Goal: Task Accomplishment & Management: Manage account settings

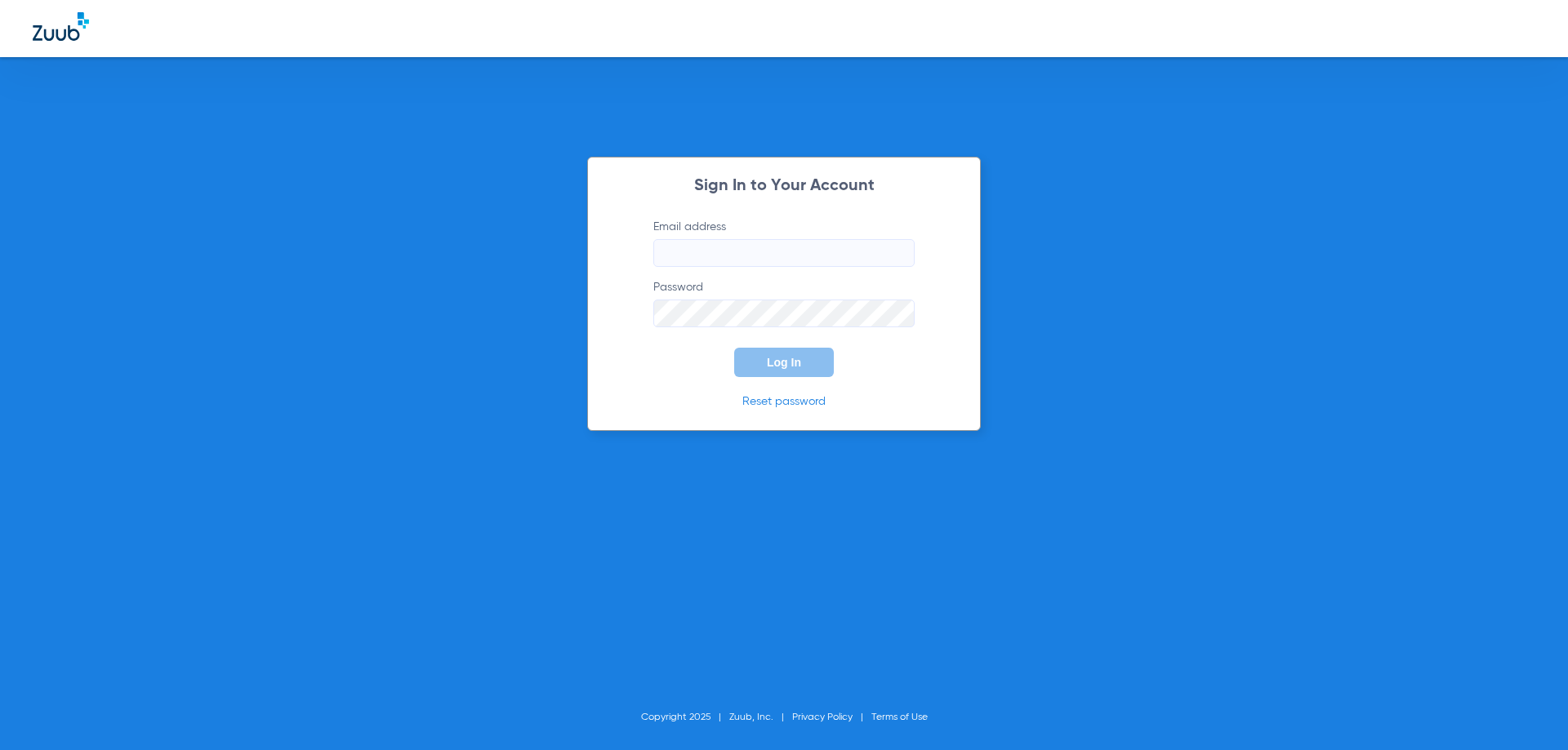
type input "[EMAIL_ADDRESS][DOMAIN_NAME]"
click at [816, 354] on button "Log In" at bounding box center [784, 362] width 100 height 29
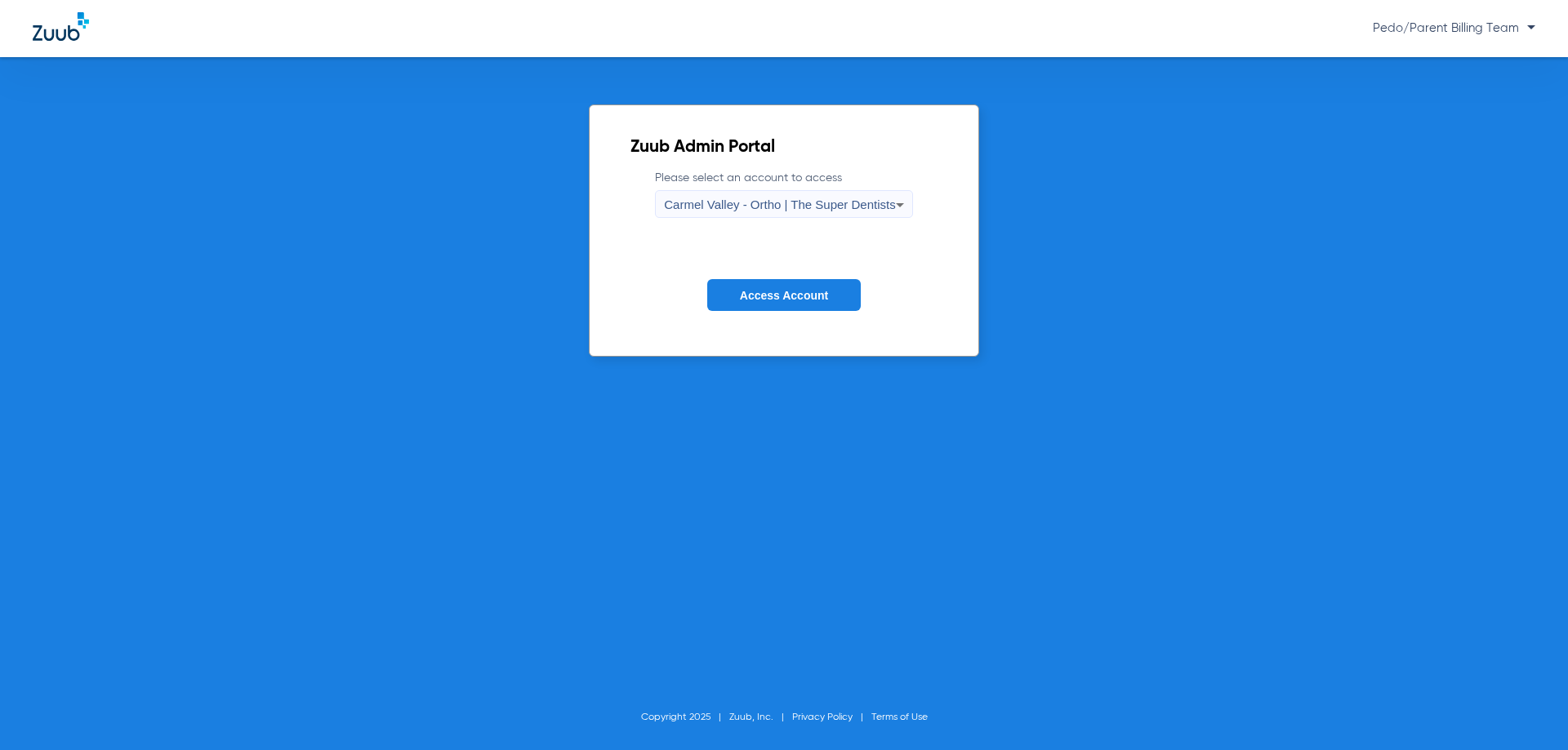
click at [758, 208] on span "Carmel Valley - Ortho | The Super Dentists" at bounding box center [779, 204] width 231 height 14
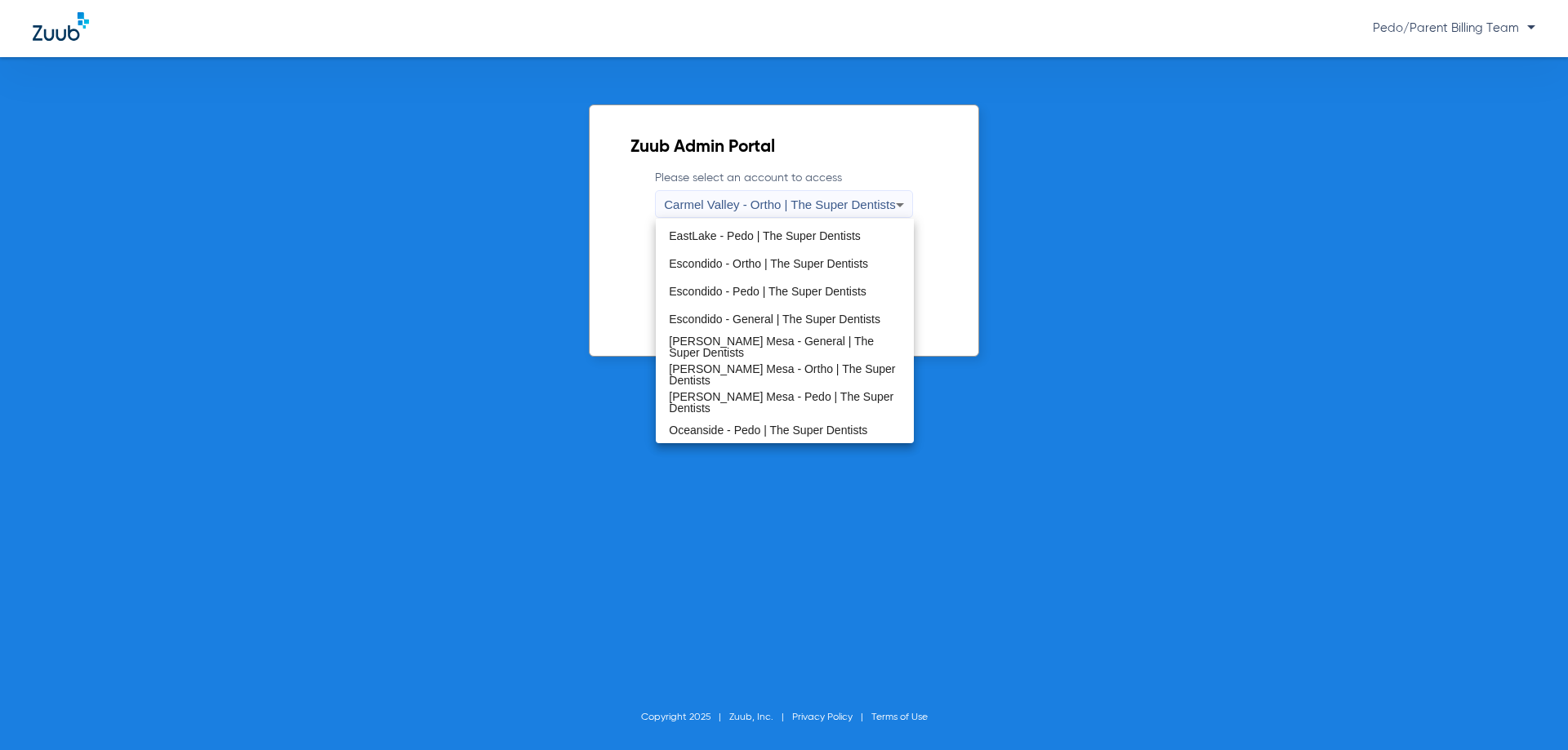
scroll to position [192, 0]
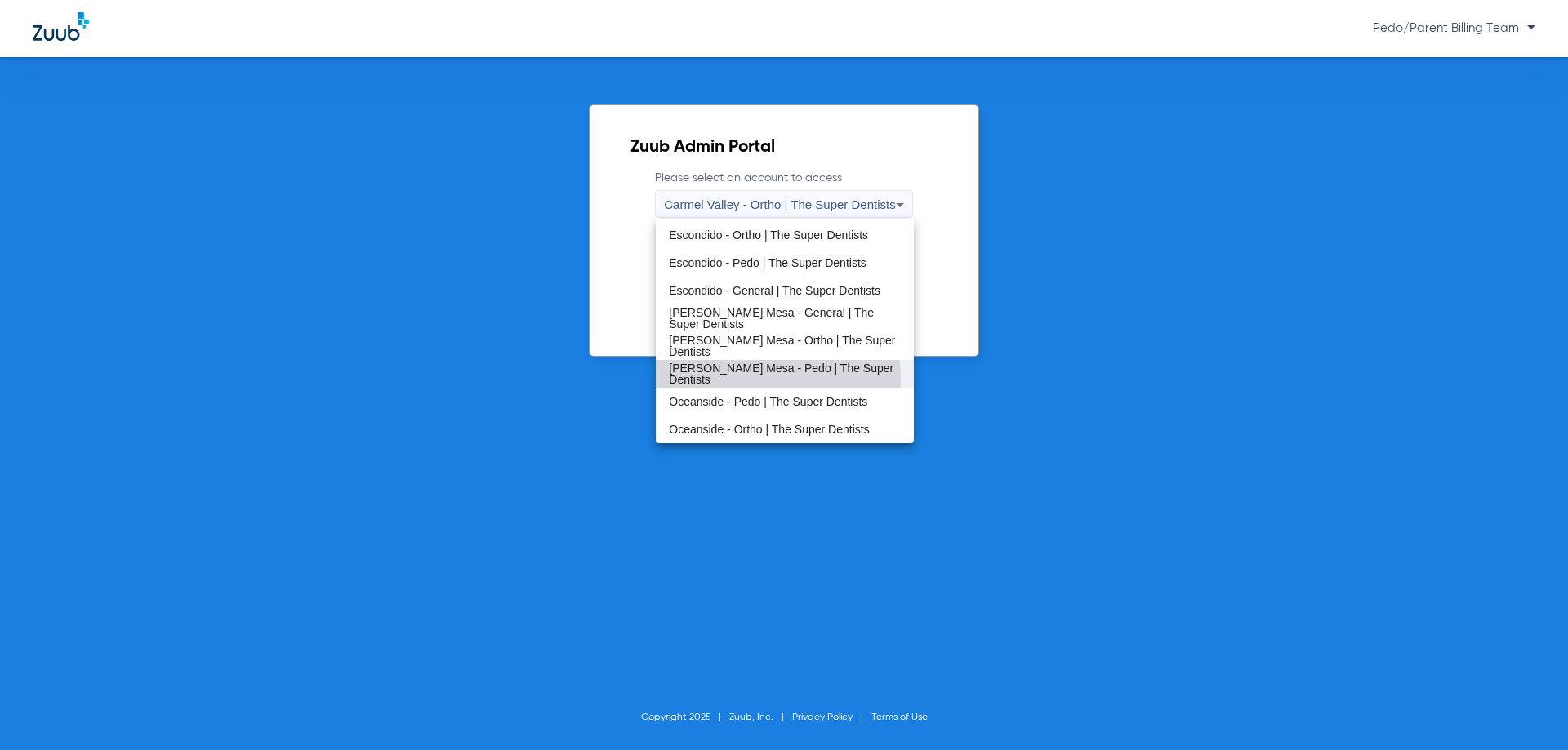
click at [750, 378] on span "[PERSON_NAME] Mesa - Pedo | The Super Dentists" at bounding box center [784, 373] width 231 height 23
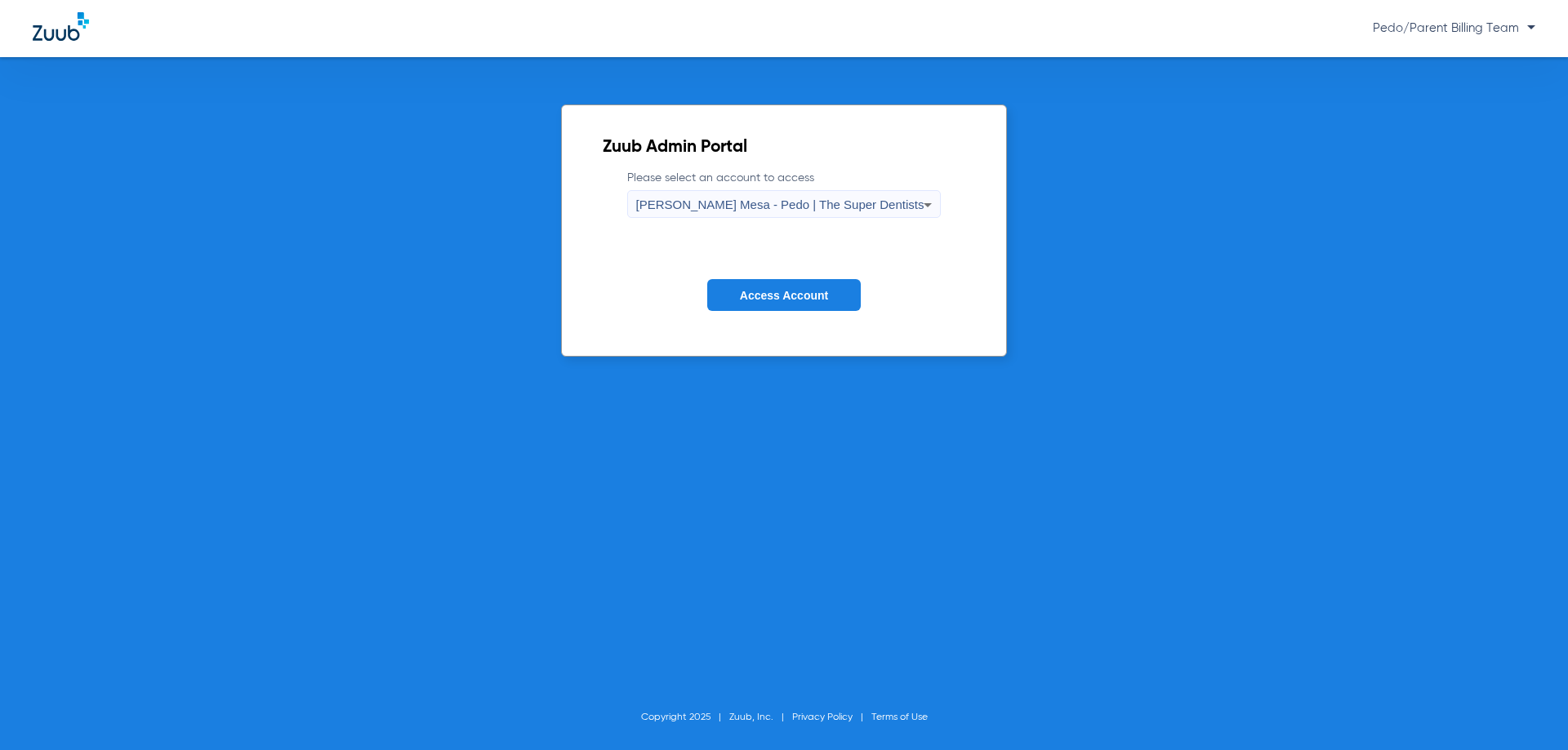
click at [771, 285] on button "Access Account" at bounding box center [784, 295] width 154 height 32
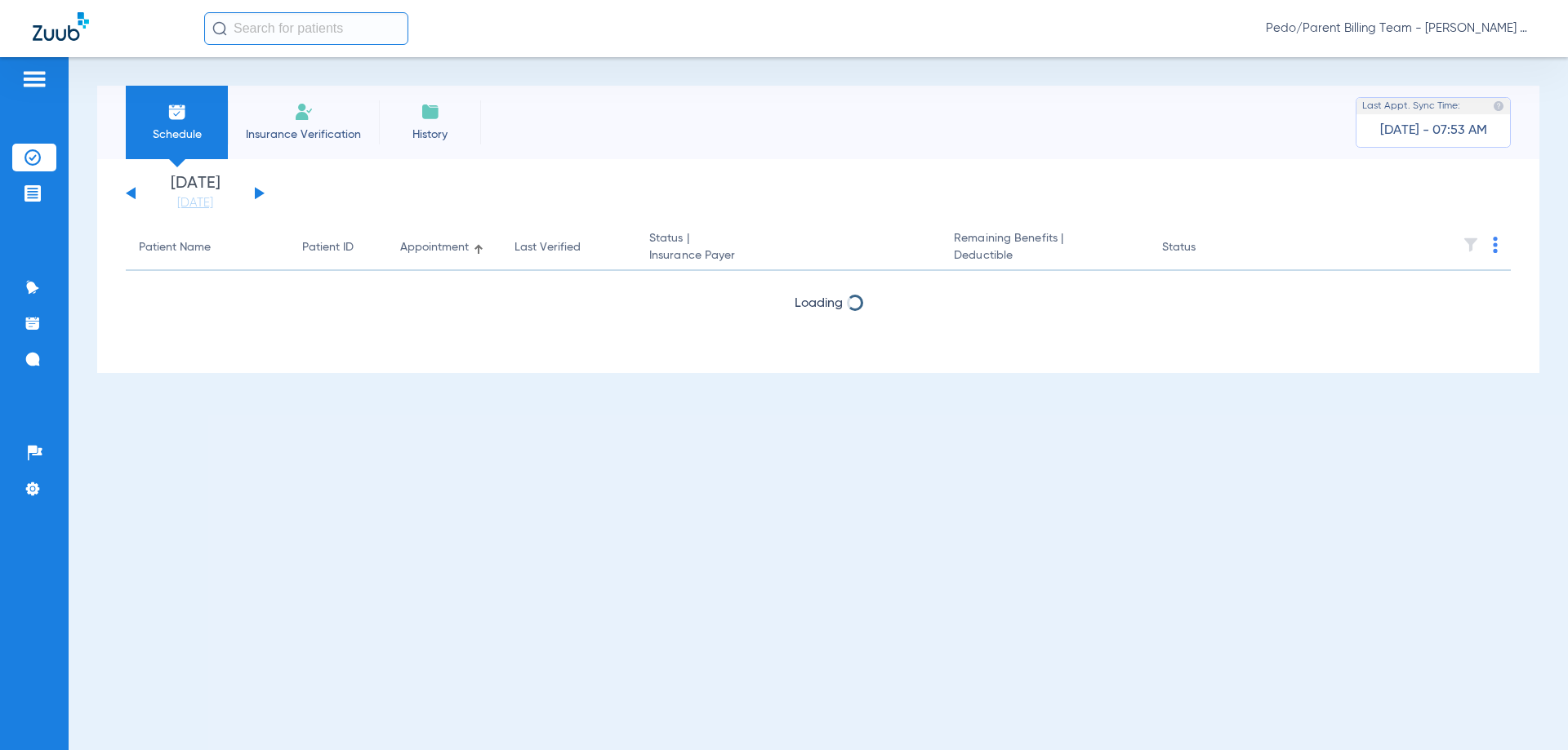
click at [1377, 36] on span "Pedo/Parent Billing Team - [PERSON_NAME] Mesa - Pedo | The Super Dentists" at bounding box center [1400, 29] width 269 height 17
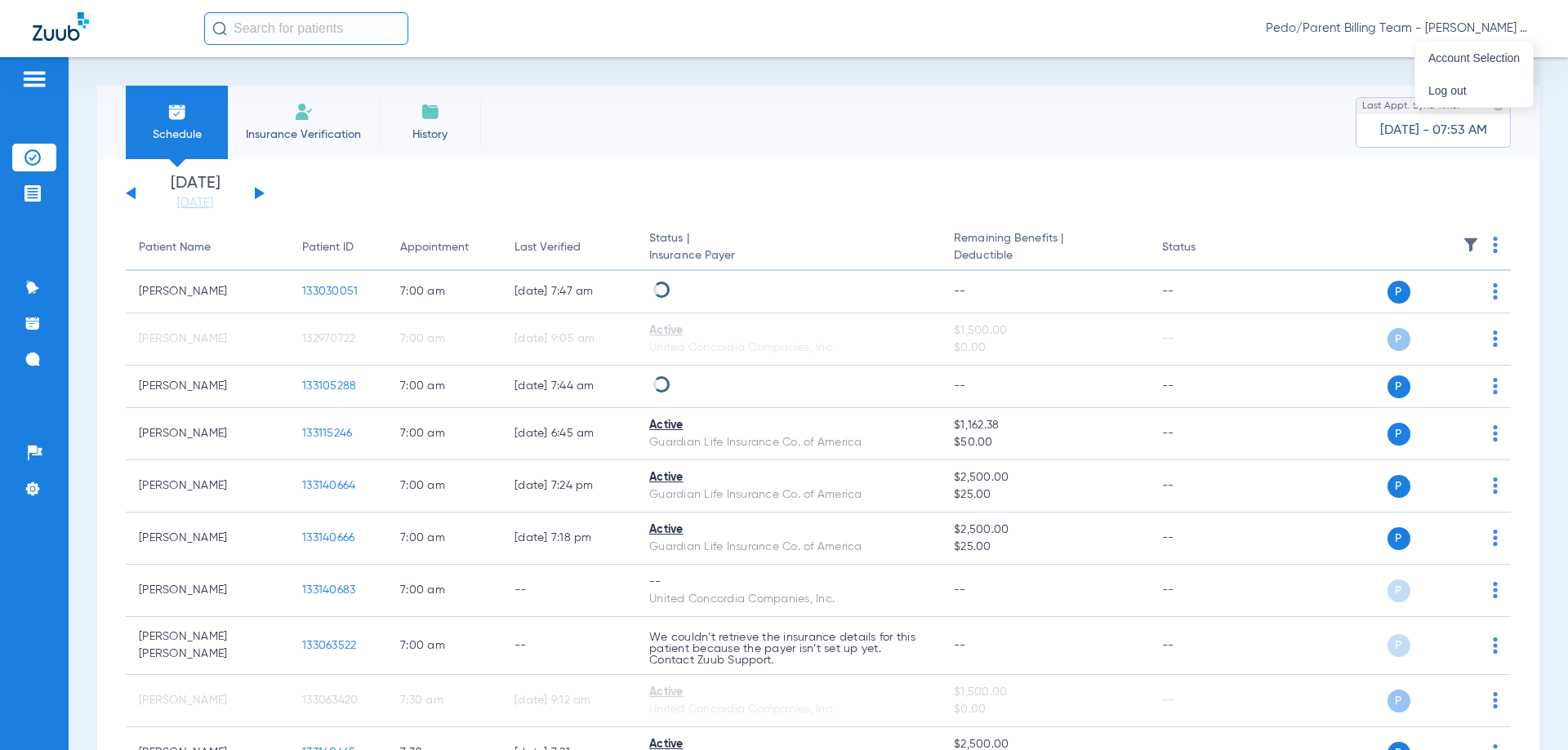
click at [1414, 32] on span "Pedo/Parent Billing Team - [PERSON_NAME] Mesa - Pedo | The Super Dentists" at bounding box center [1400, 29] width 269 height 17
click at [1460, 54] on div "Pedo/Parent Billing Team - [PERSON_NAME] Mesa - Pedo | The Super Dentists" at bounding box center [784, 29] width 1568 height 57
click at [1432, 28] on span "Pedo/Parent Billing Team - [PERSON_NAME] Mesa - Pedo | The Super Dentists" at bounding box center [1400, 29] width 269 height 17
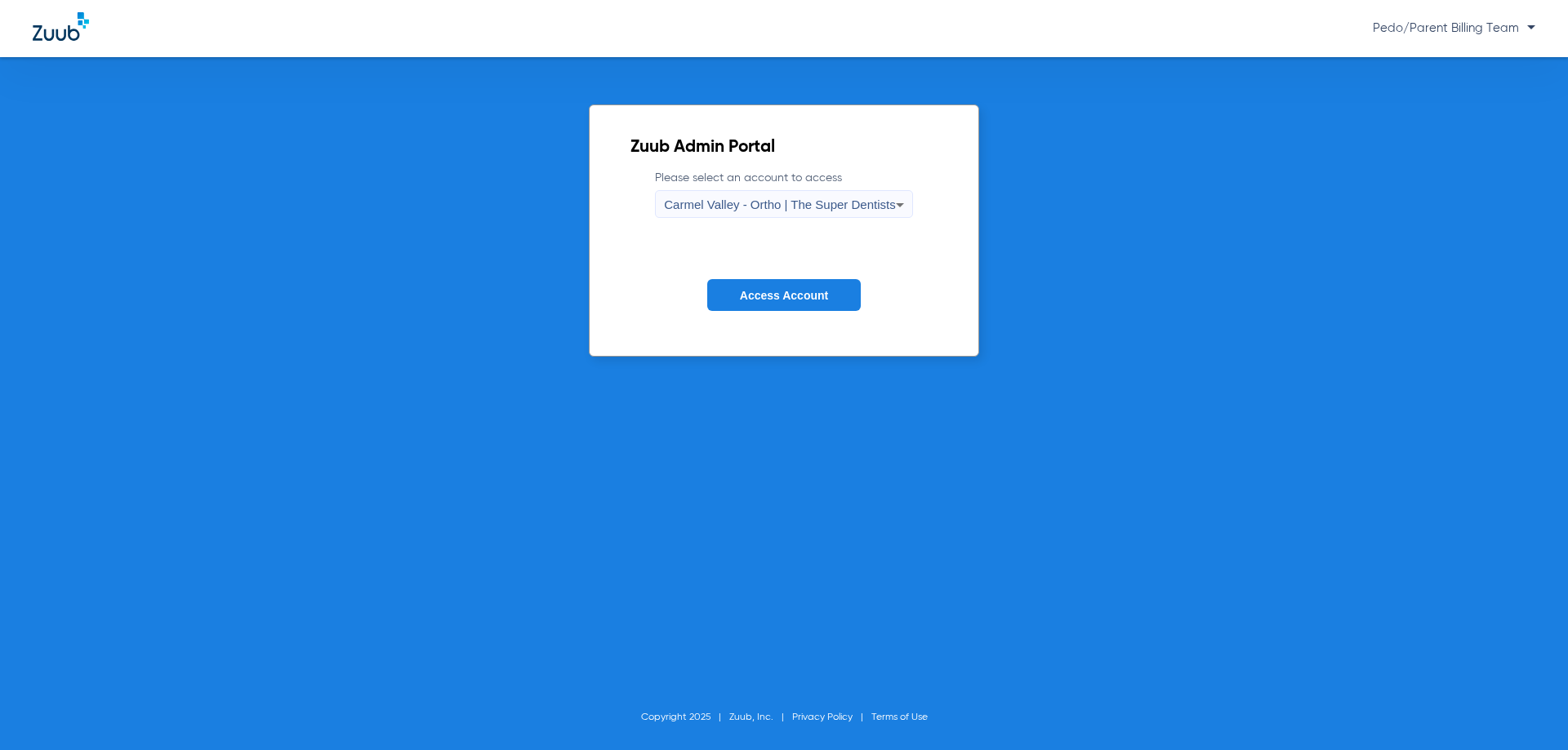
click at [747, 195] on div "Carmel Valley - Ortho | The Super Dentists" at bounding box center [779, 205] width 231 height 28
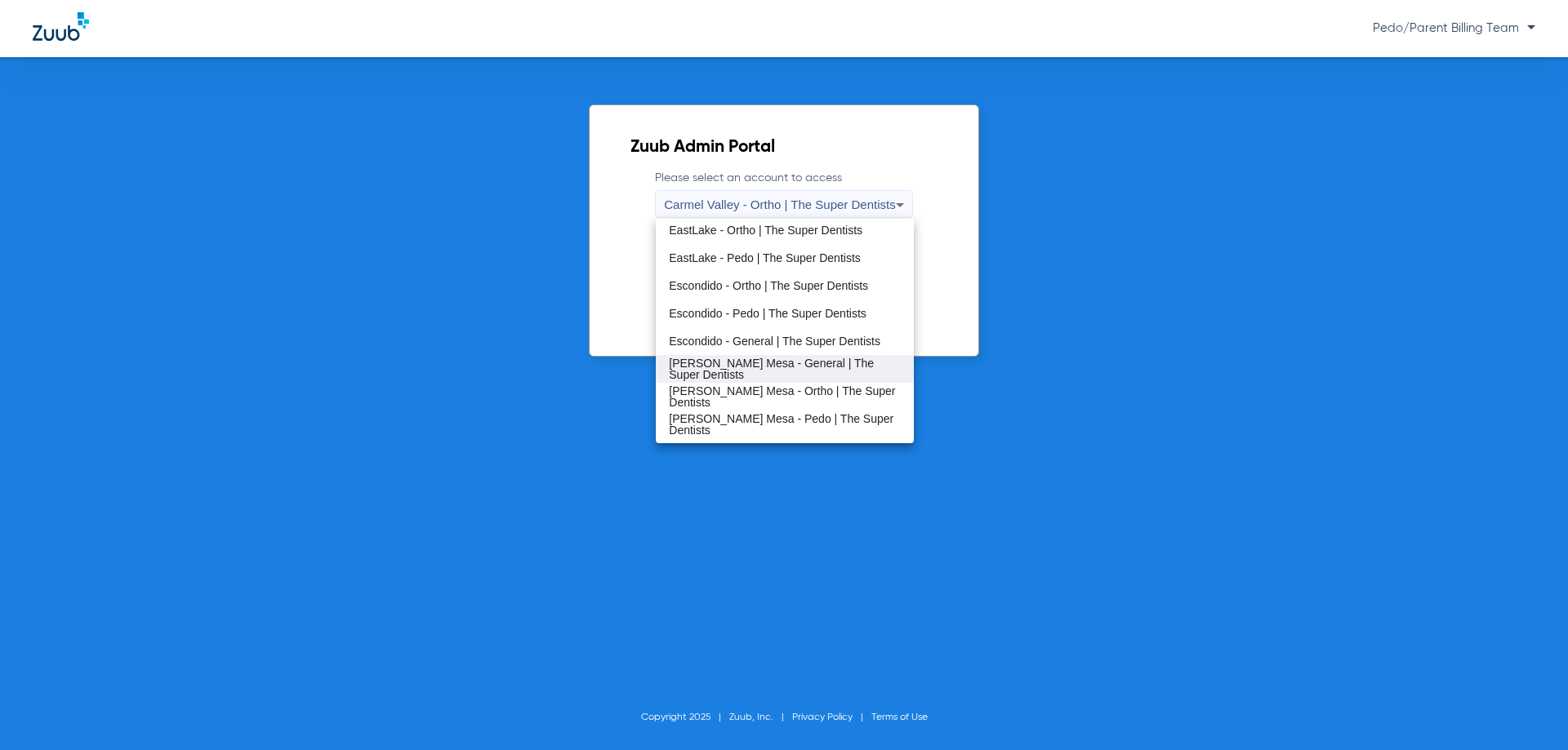
scroll to position [163, 0]
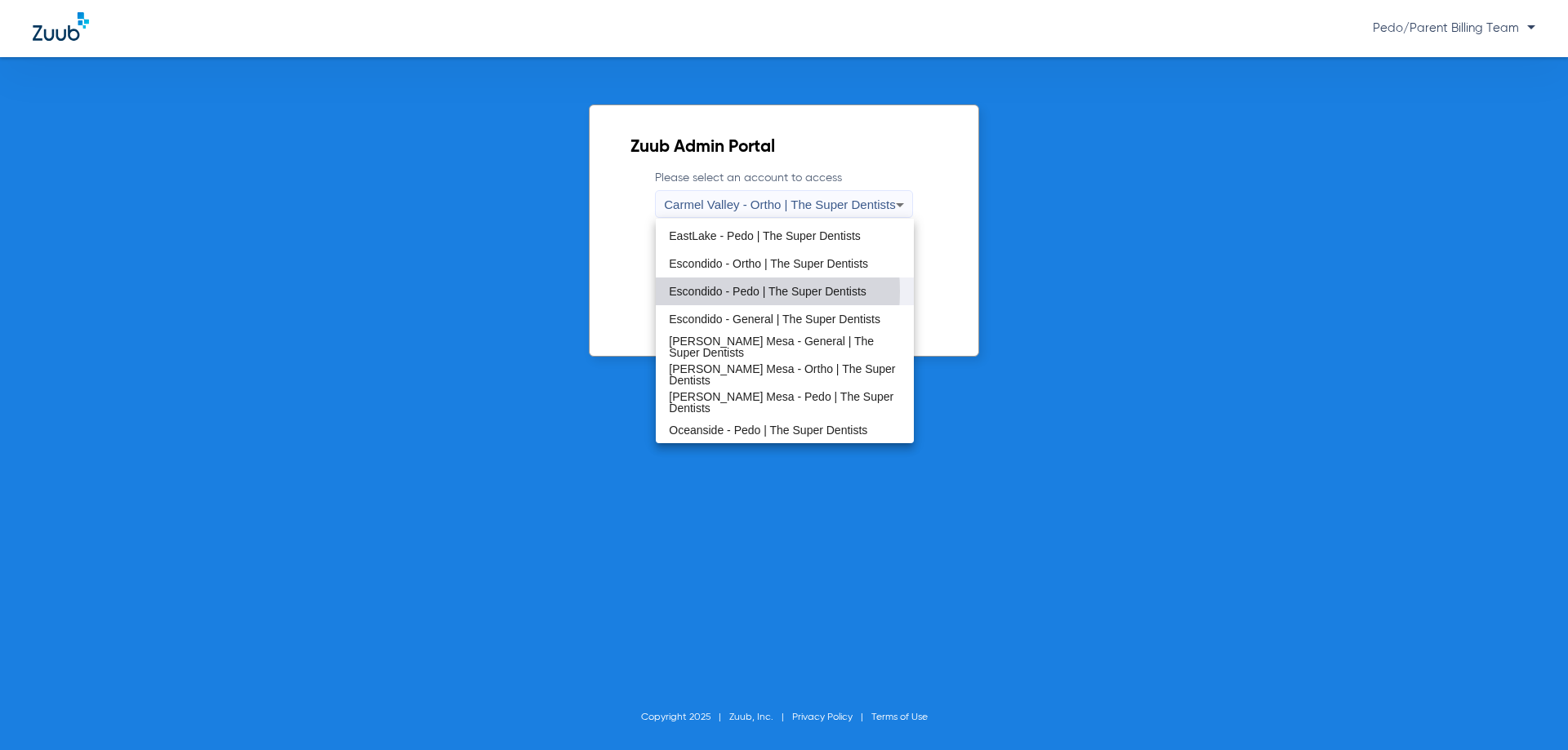
click at [704, 291] on span "Escondido - Pedo | The Super Dentists" at bounding box center [767, 291] width 197 height 11
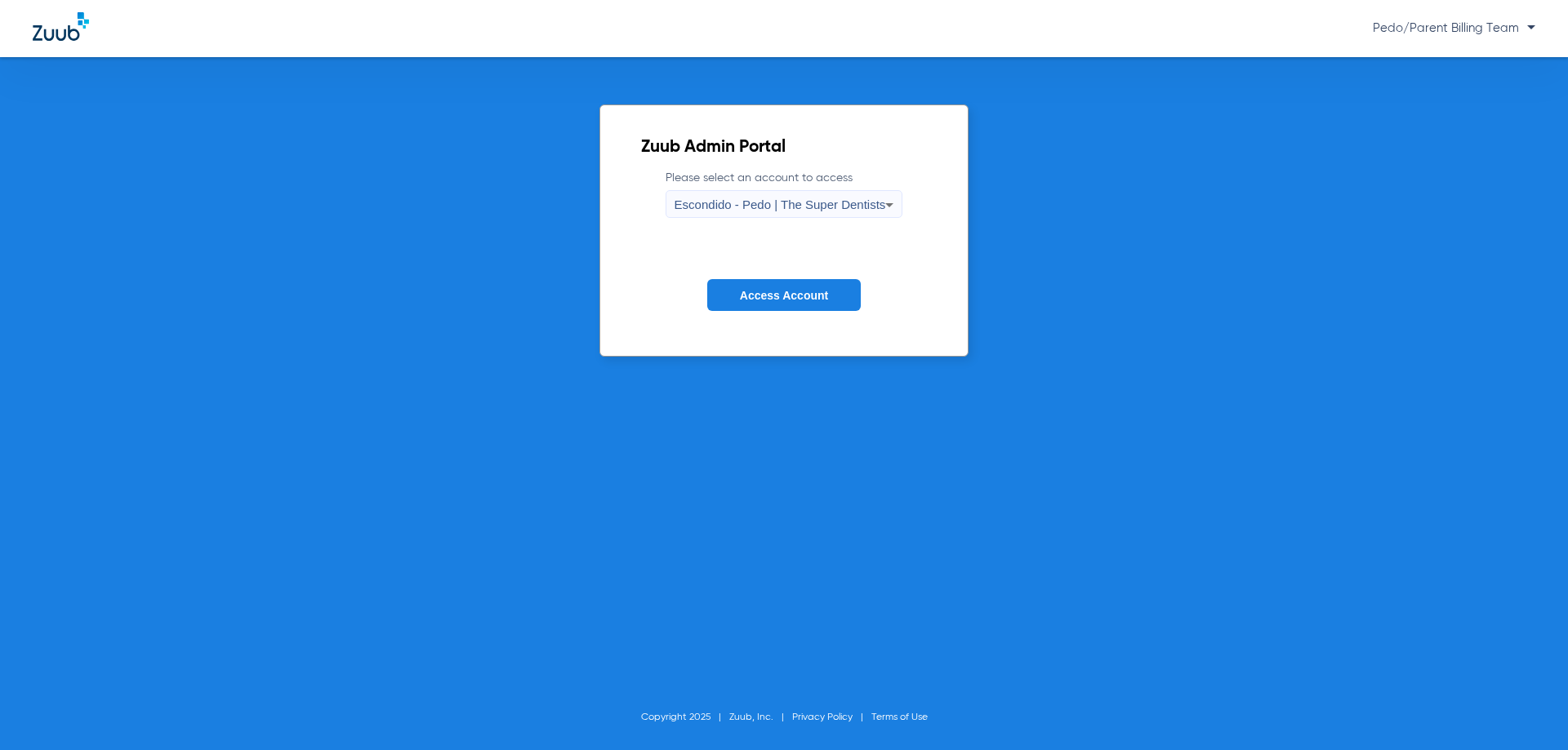
click at [783, 292] on span "Access Account" at bounding box center [784, 296] width 88 height 13
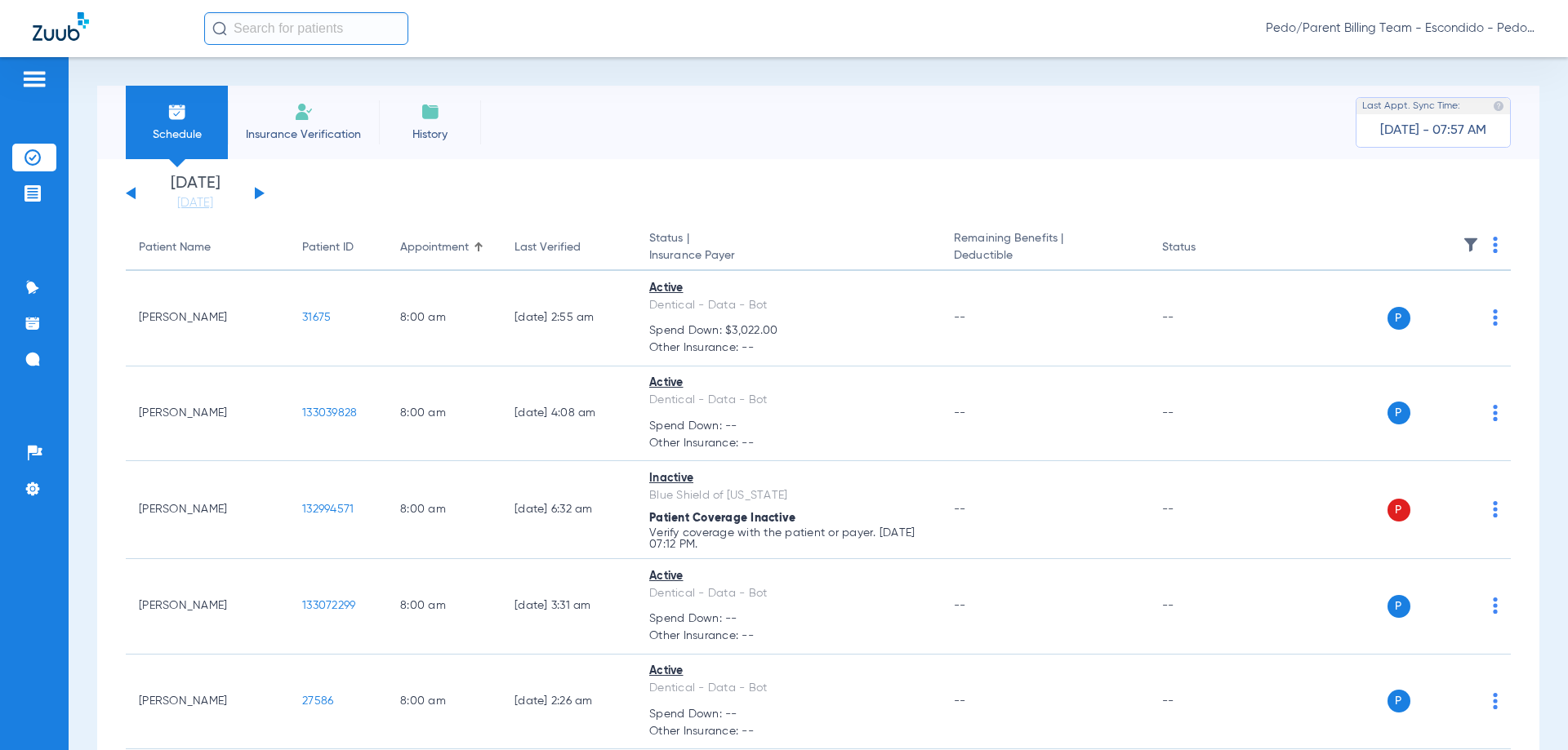
click at [286, 33] on input "text" at bounding box center [305, 28] width 204 height 32
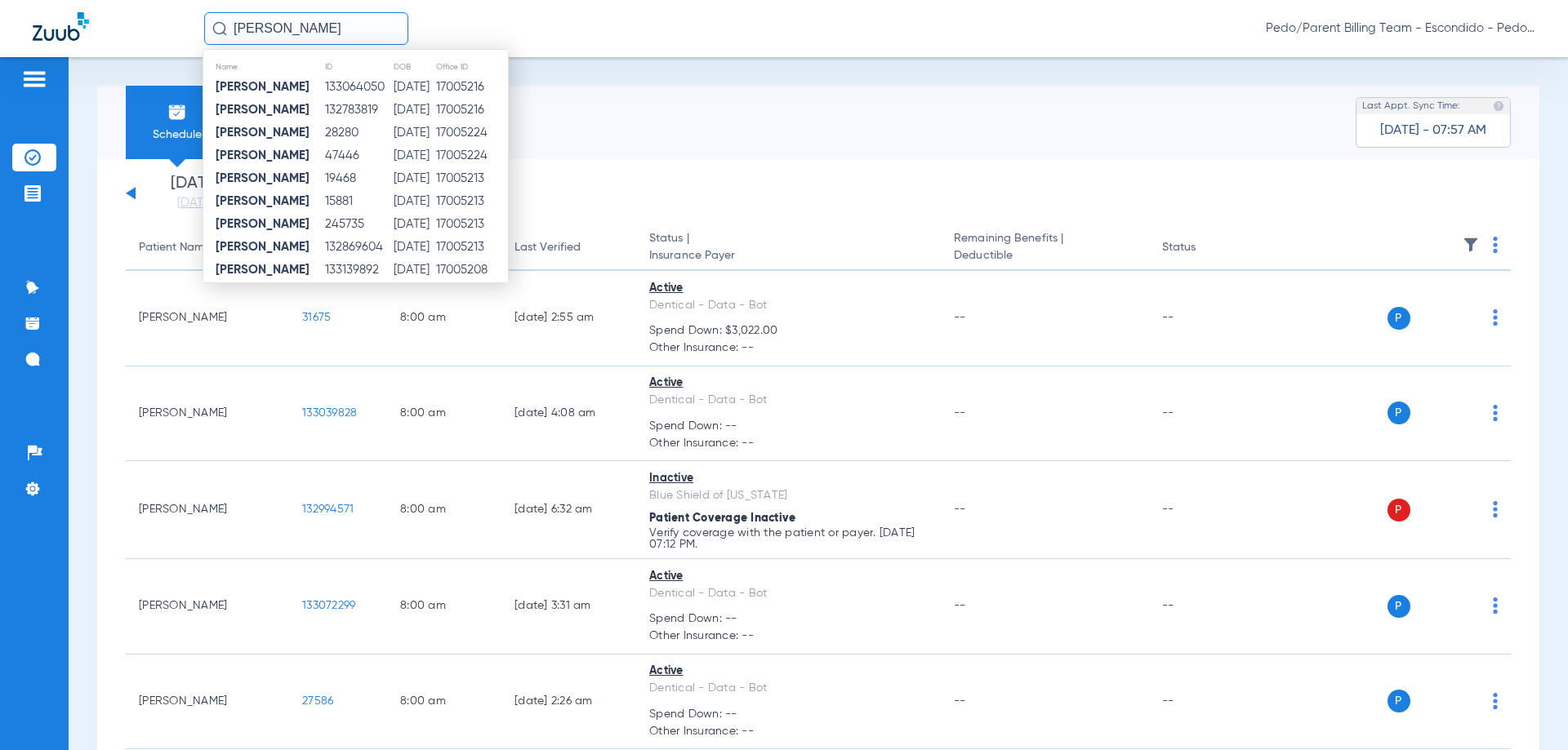
type input "[PERSON_NAME]"
click at [1399, 27] on span "Pedo/Parent Billing Team - Escondido - Pedo | The Super Dentists" at bounding box center [1400, 29] width 269 height 17
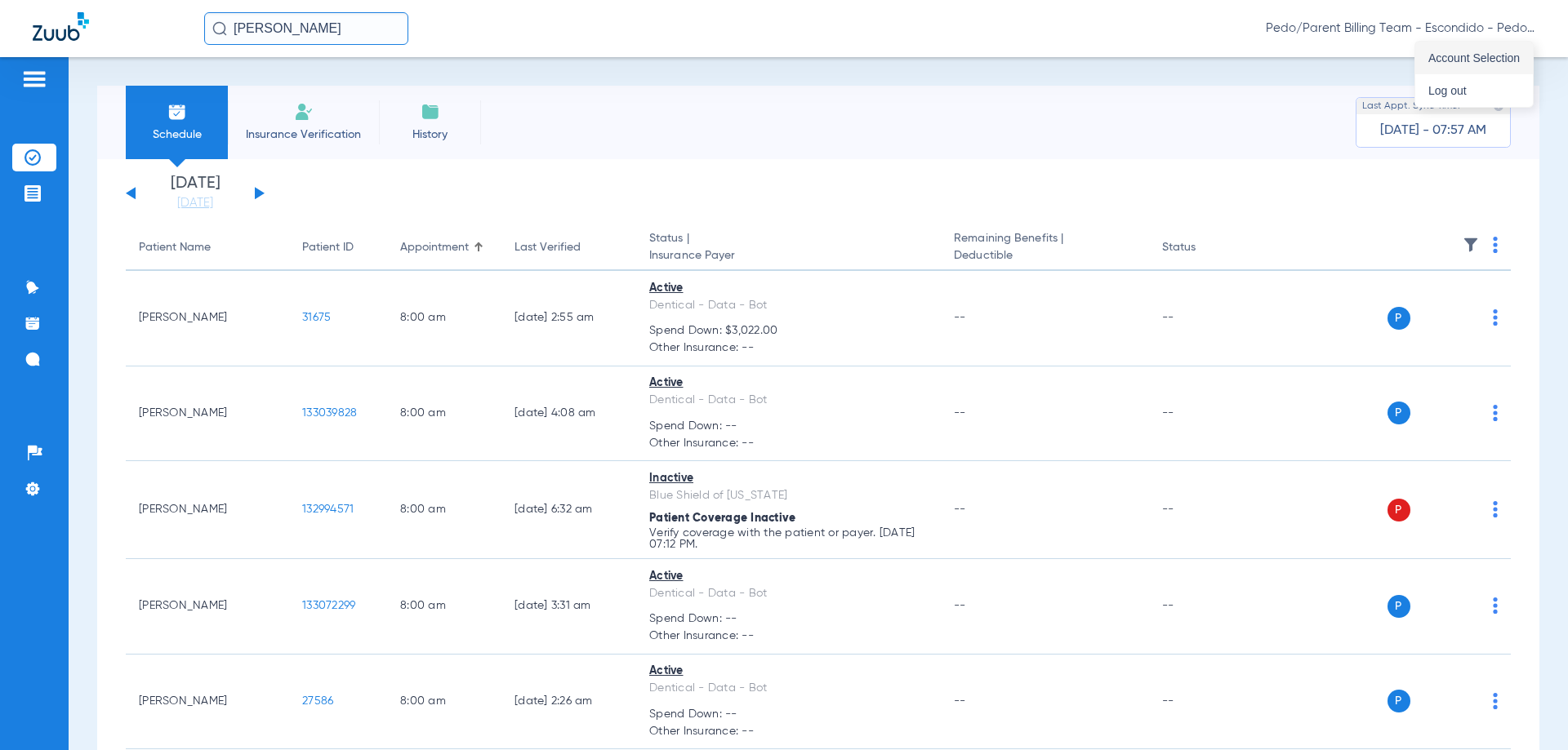
click at [1495, 49] on button "Account Selection" at bounding box center [1474, 57] width 118 height 32
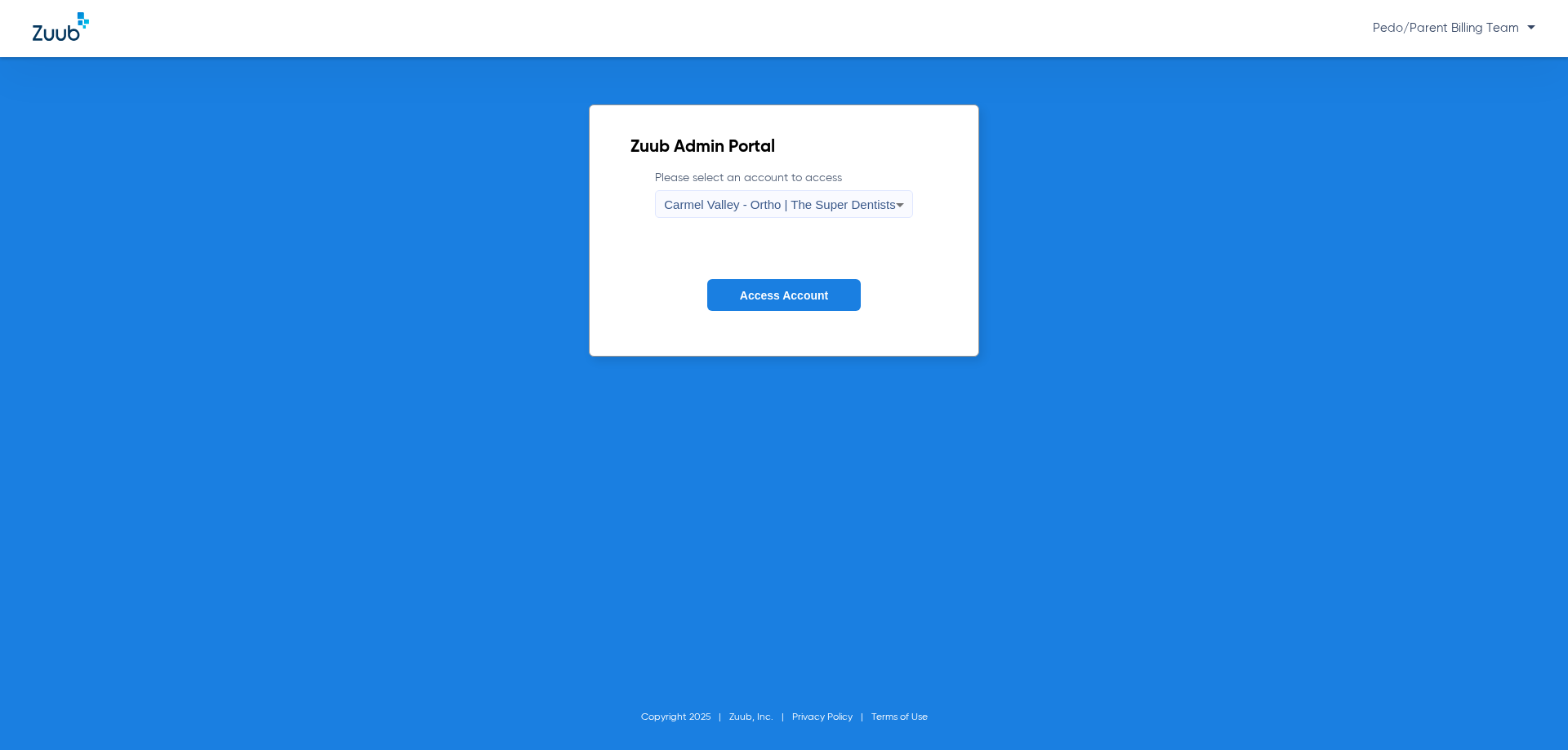
click at [798, 211] on span "Carmel Valley - Ortho | The Super Dentists" at bounding box center [779, 204] width 231 height 14
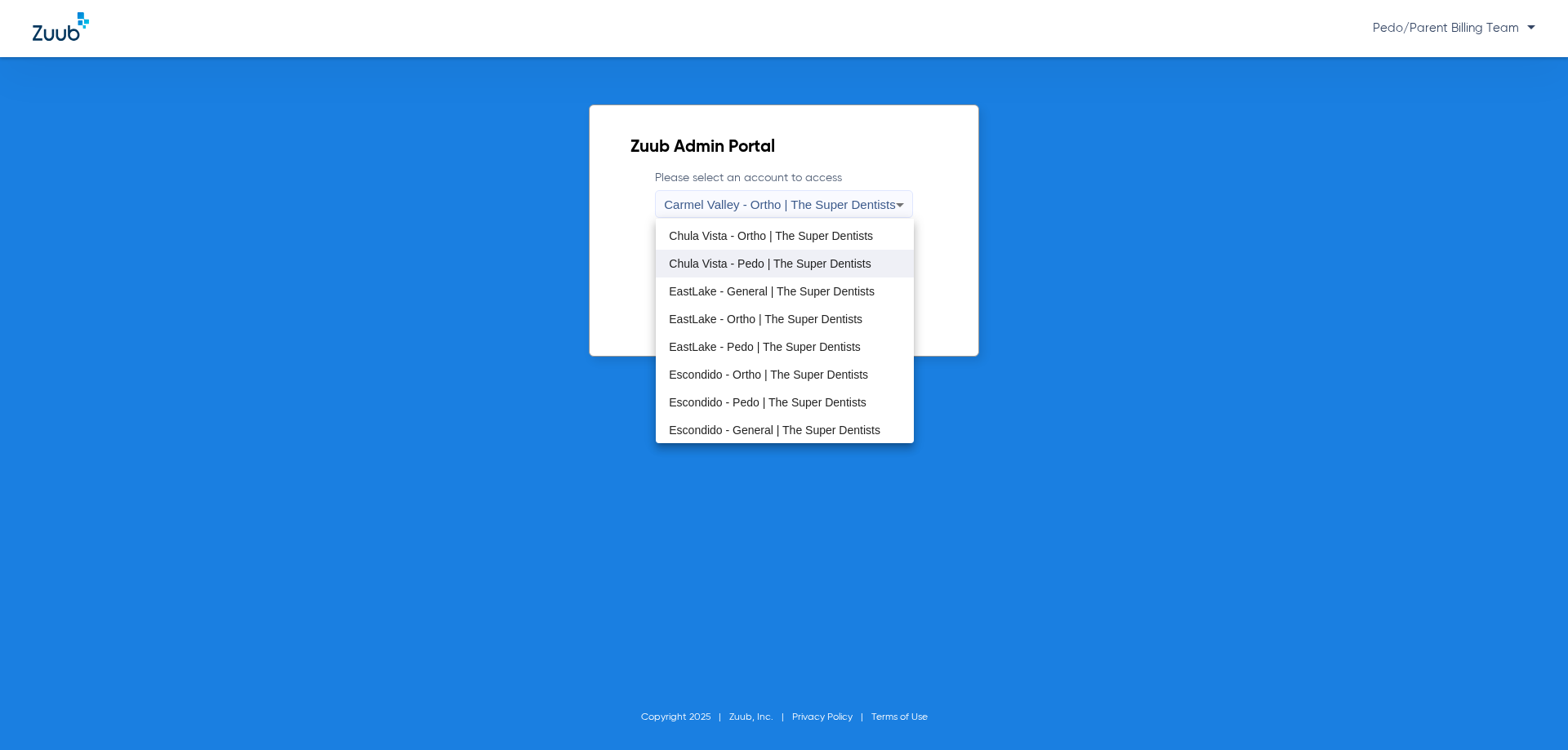
scroll to position [82, 0]
click at [772, 399] on span "Escondido - General | The Super Dentists" at bounding box center [773, 401] width 211 height 11
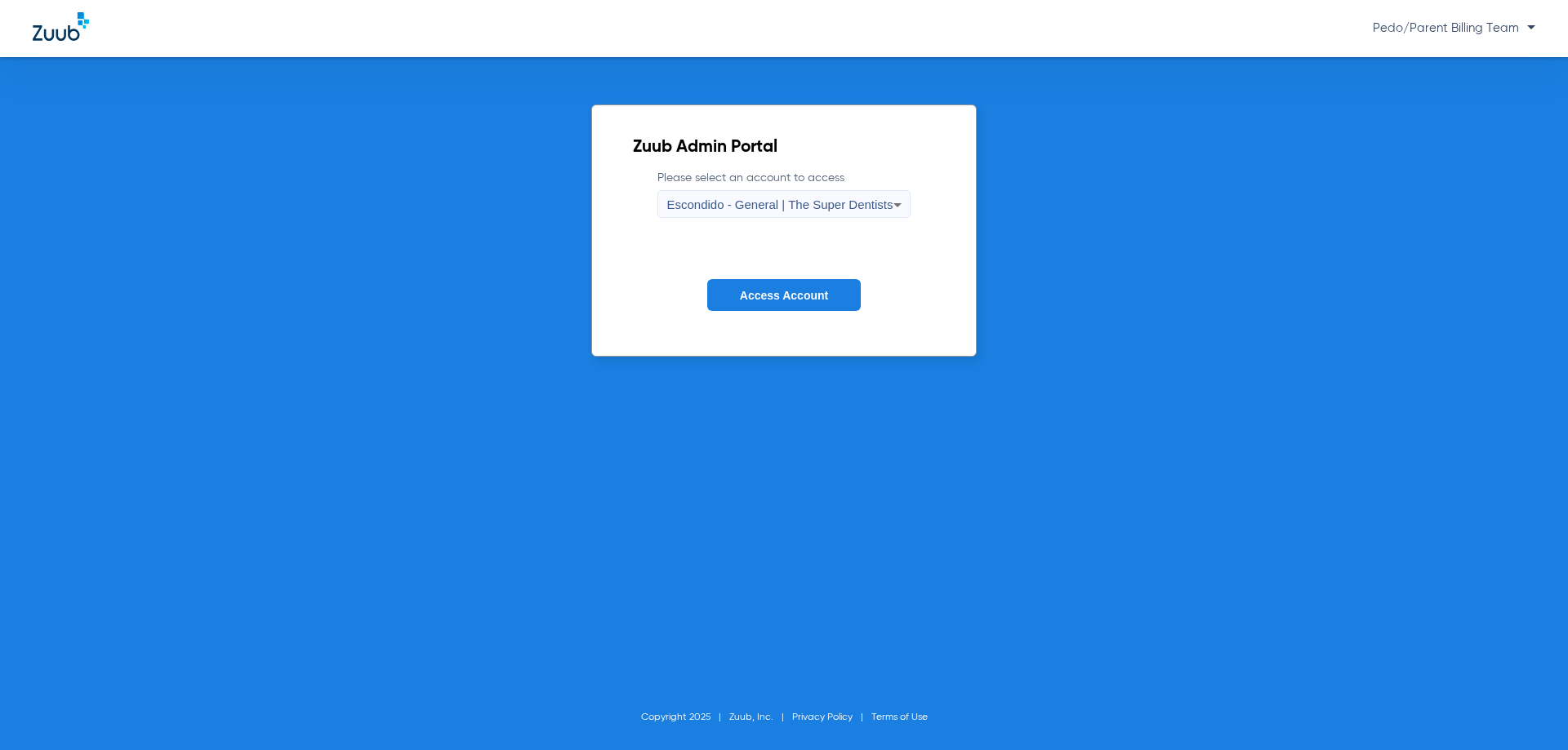
click at [795, 282] on button "Access Account" at bounding box center [784, 295] width 154 height 32
